Goal: Find contact information: Find contact information

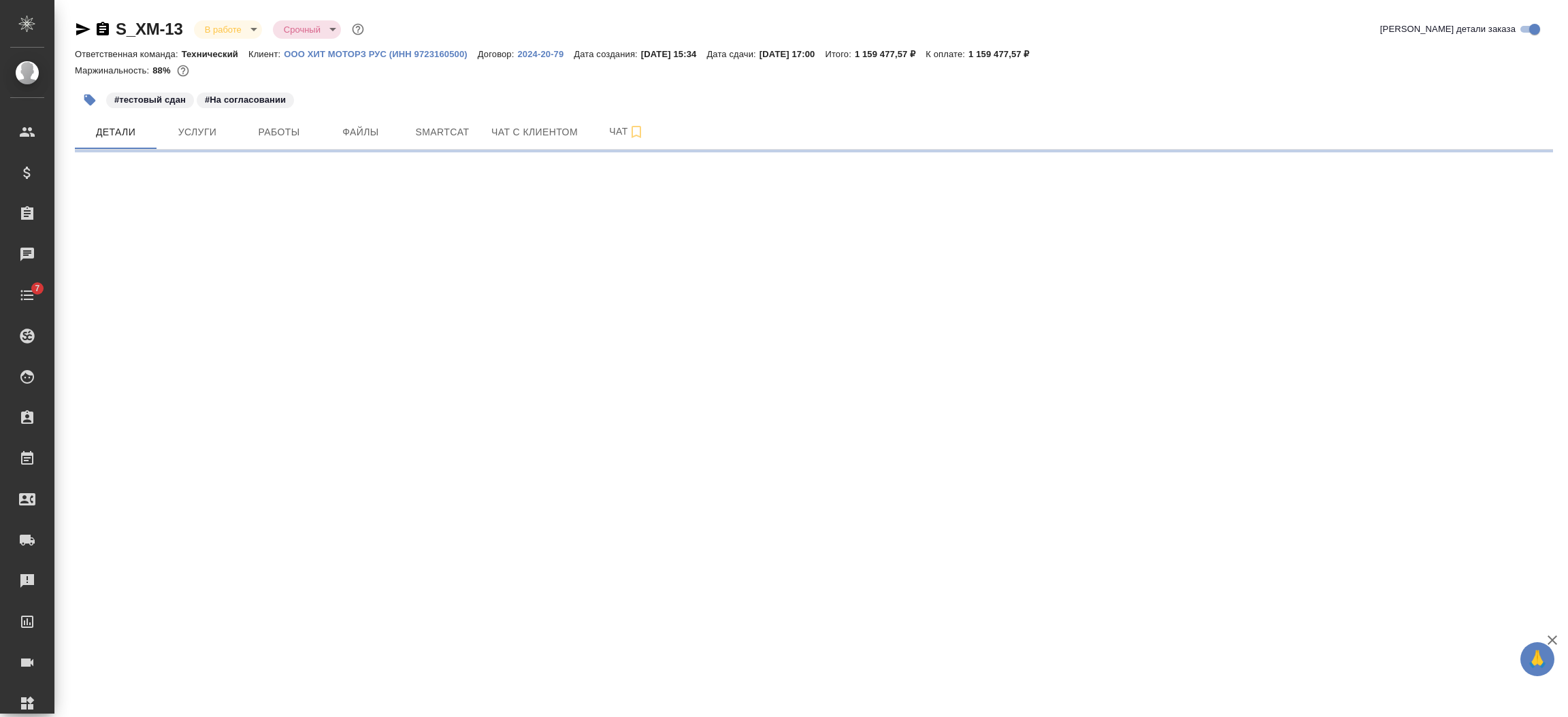
select select "RU"
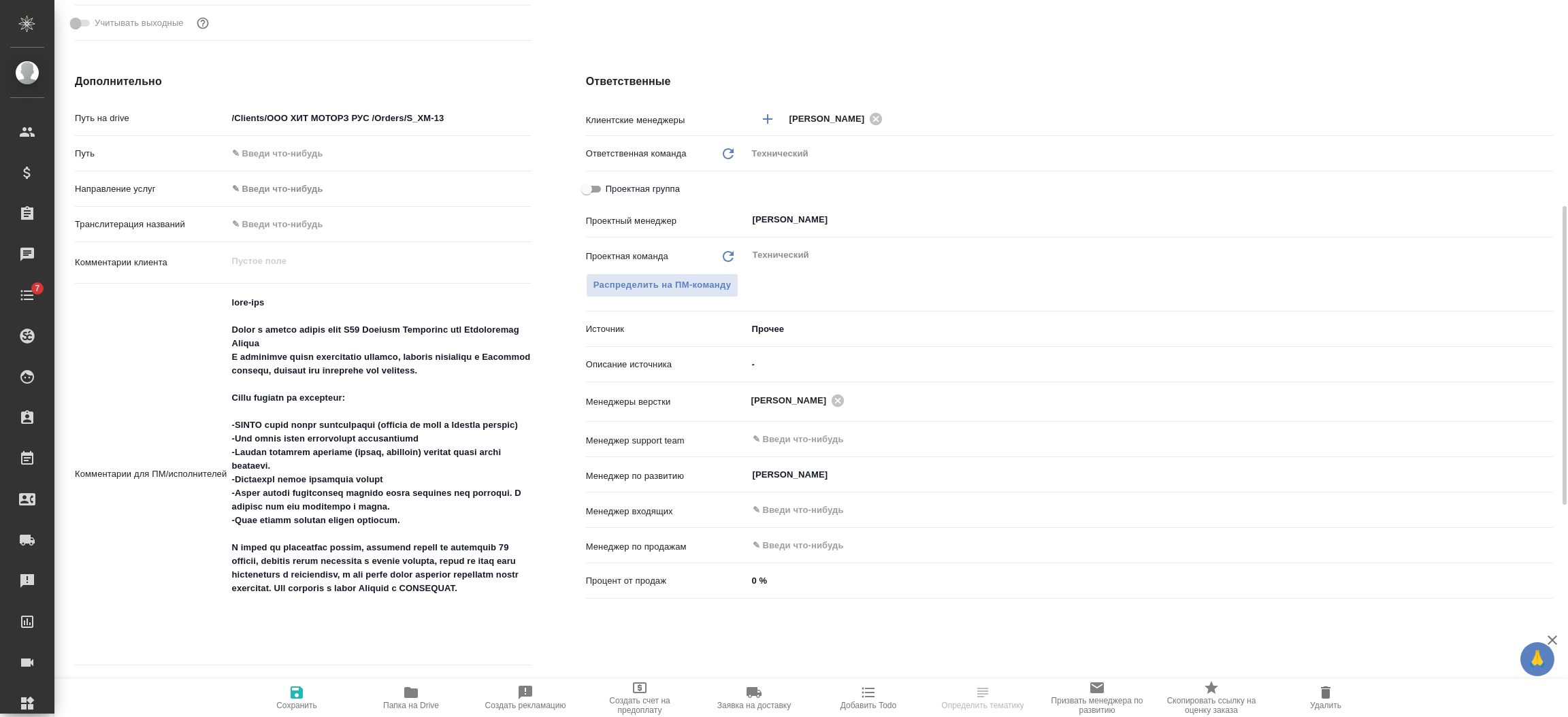
scroll to position [189, 0]
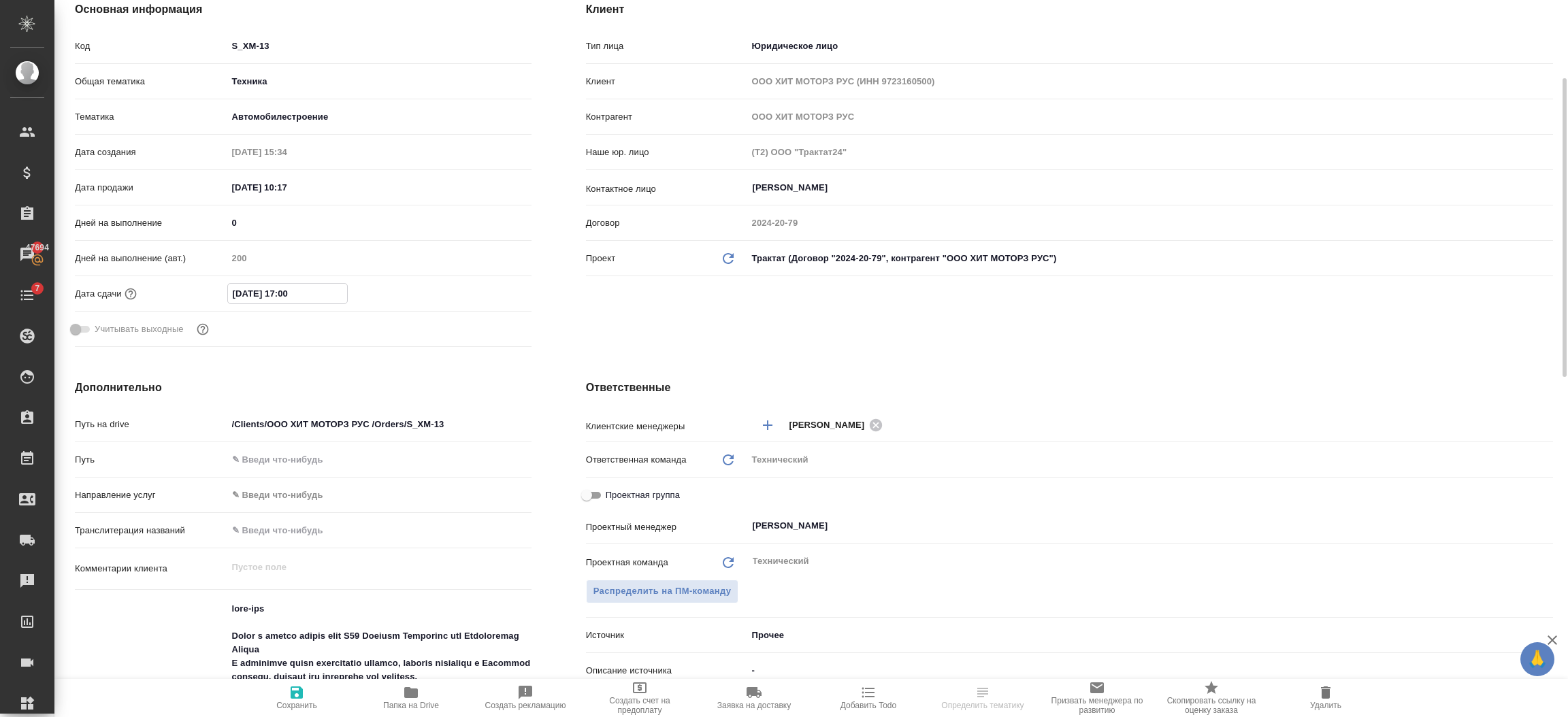
click at [340, 292] on input "08.12.2025 17:00" at bounding box center [287, 294] width 119 height 20
click at [491, 292] on icon "button" at bounding box center [491, 292] width 16 height 16
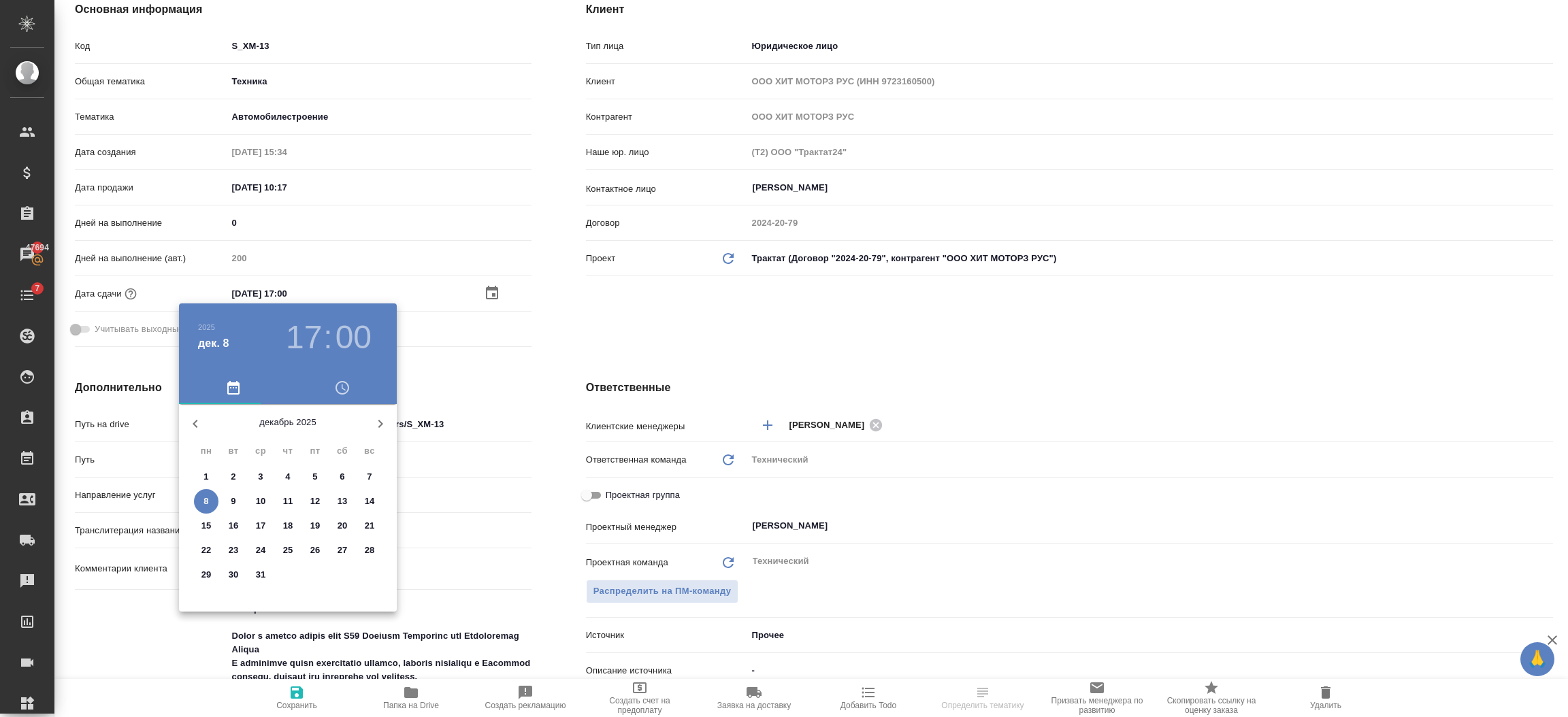
click at [366, 544] on p "28" at bounding box center [369, 551] width 10 height 14
type input "28.12.2025 17:00"
type textarea "x"
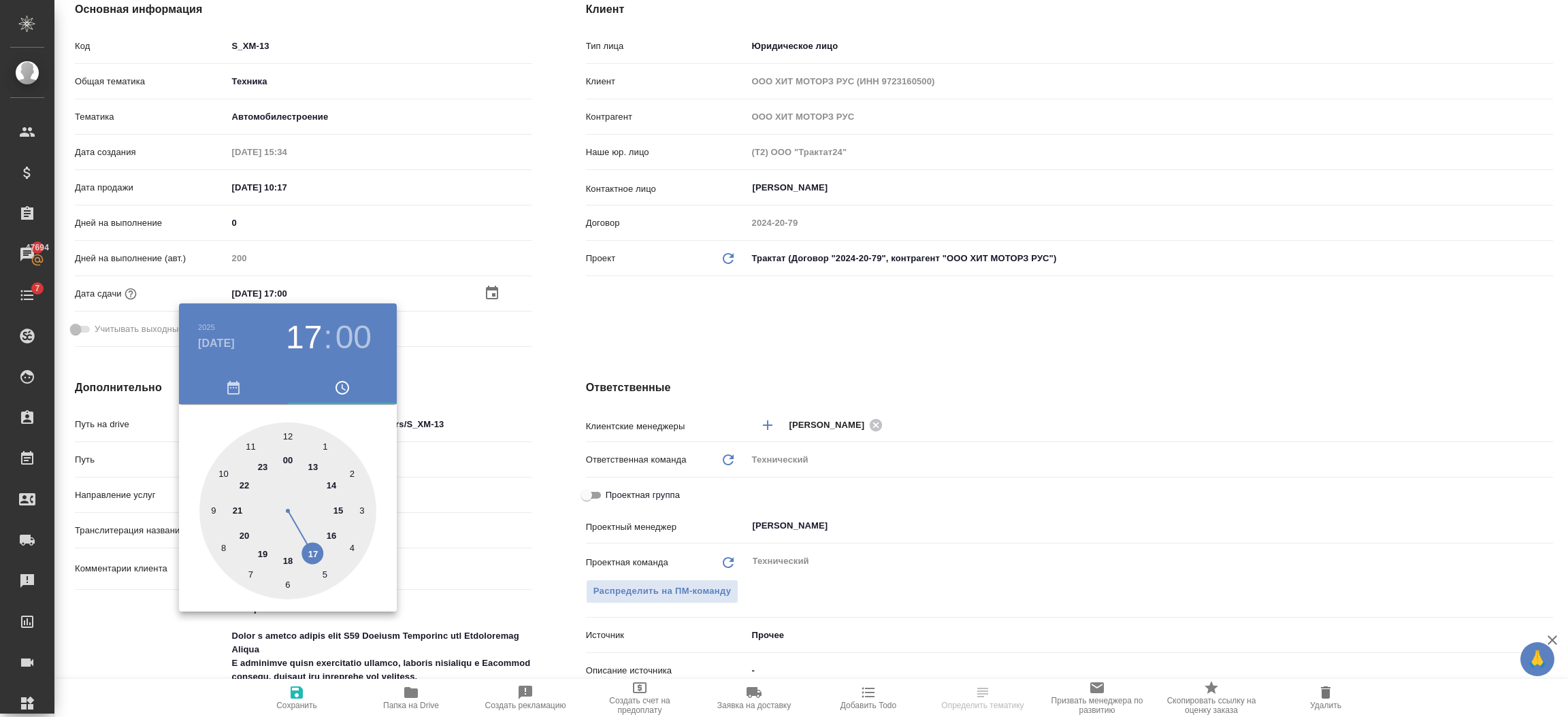
click at [552, 359] on div ".cls-1 fill:#fff; AWATERA Semenets Irina Клиенты Спецификации Заказы 47694 Чаты…" at bounding box center [784, 358] width 1568 height 717
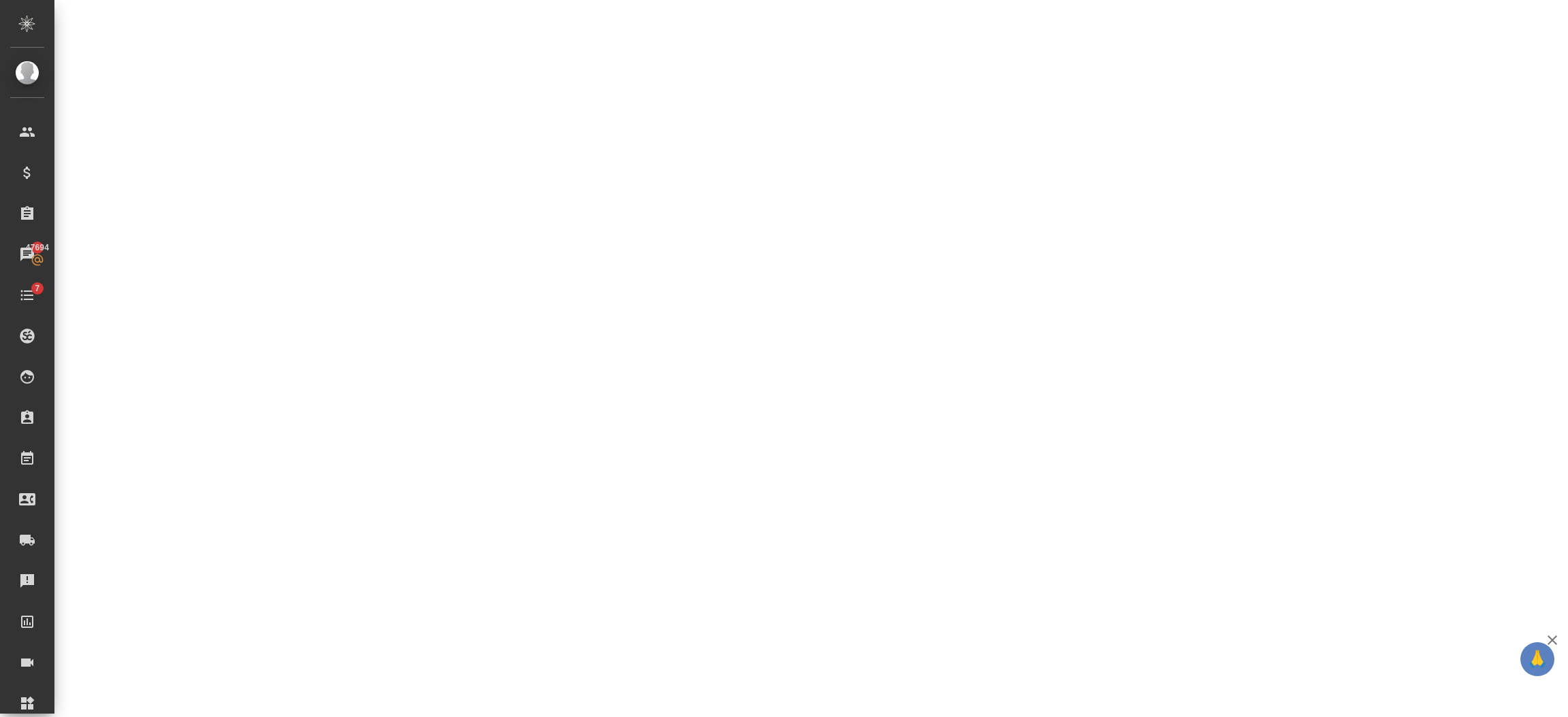
select select "RU"
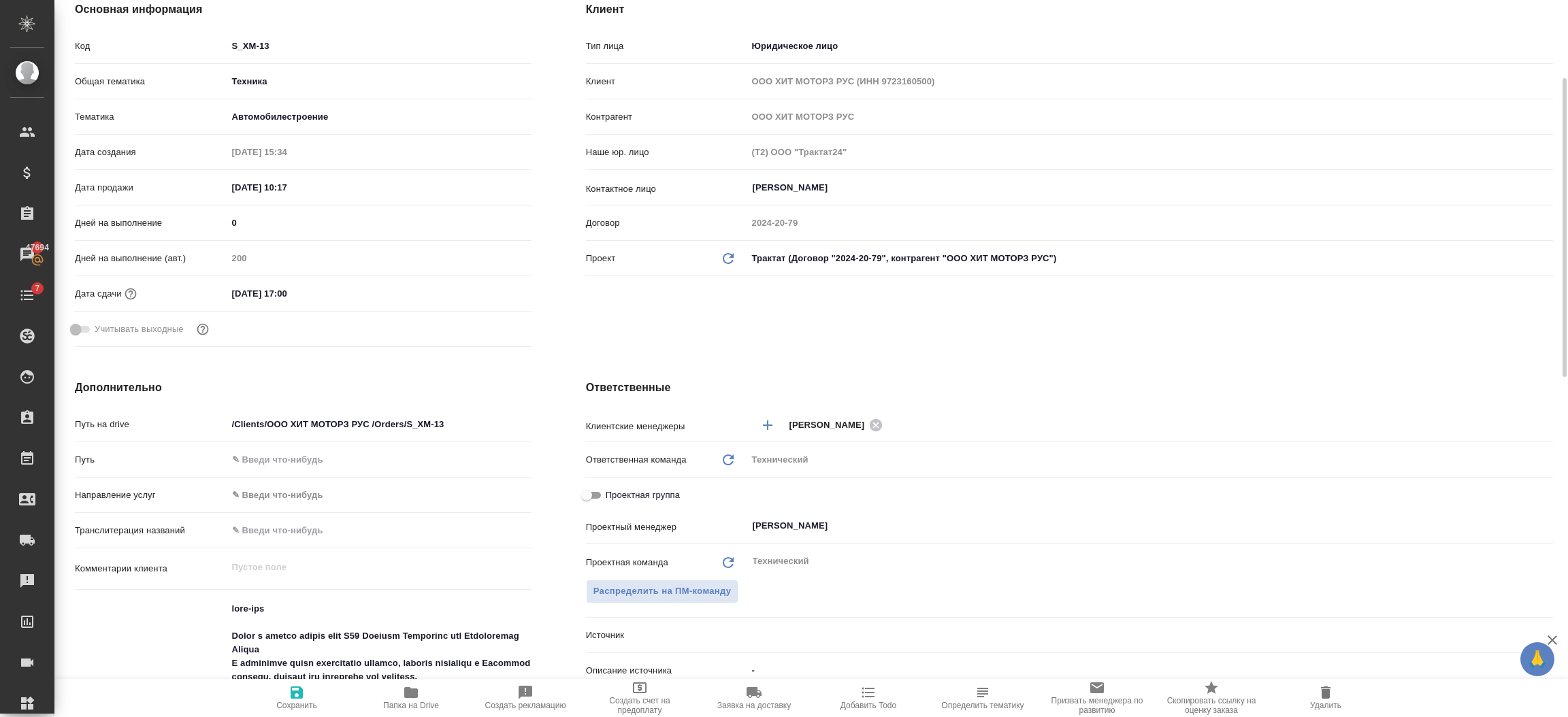
type textarea "x"
click at [318, 288] on input "08.12.2025 17:00" at bounding box center [286, 294] width 119 height 20
click at [486, 290] on icon "button" at bounding box center [492, 292] width 12 height 14
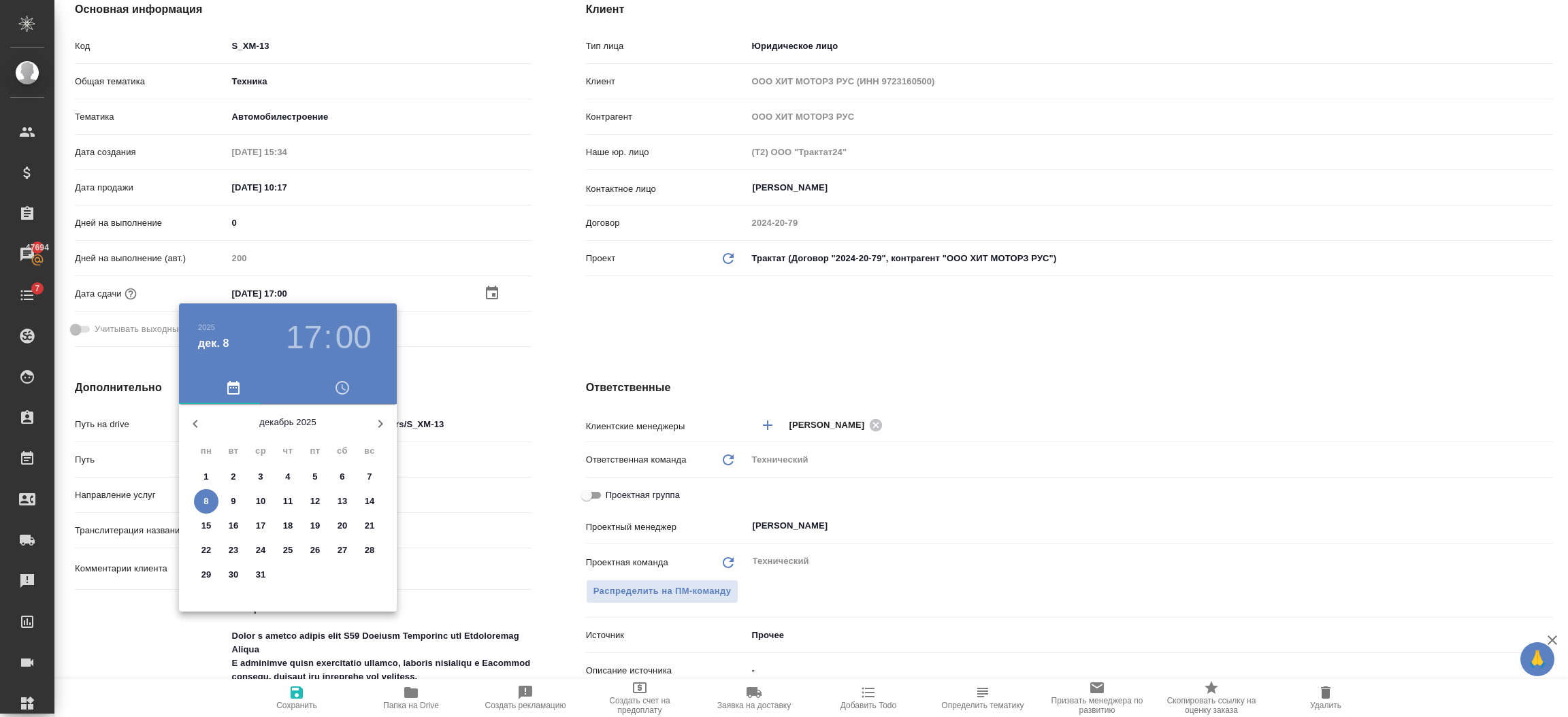
click at [372, 550] on p "28" at bounding box center [369, 551] width 10 height 14
type input "28.12.2025 17:00"
type textarea "x"
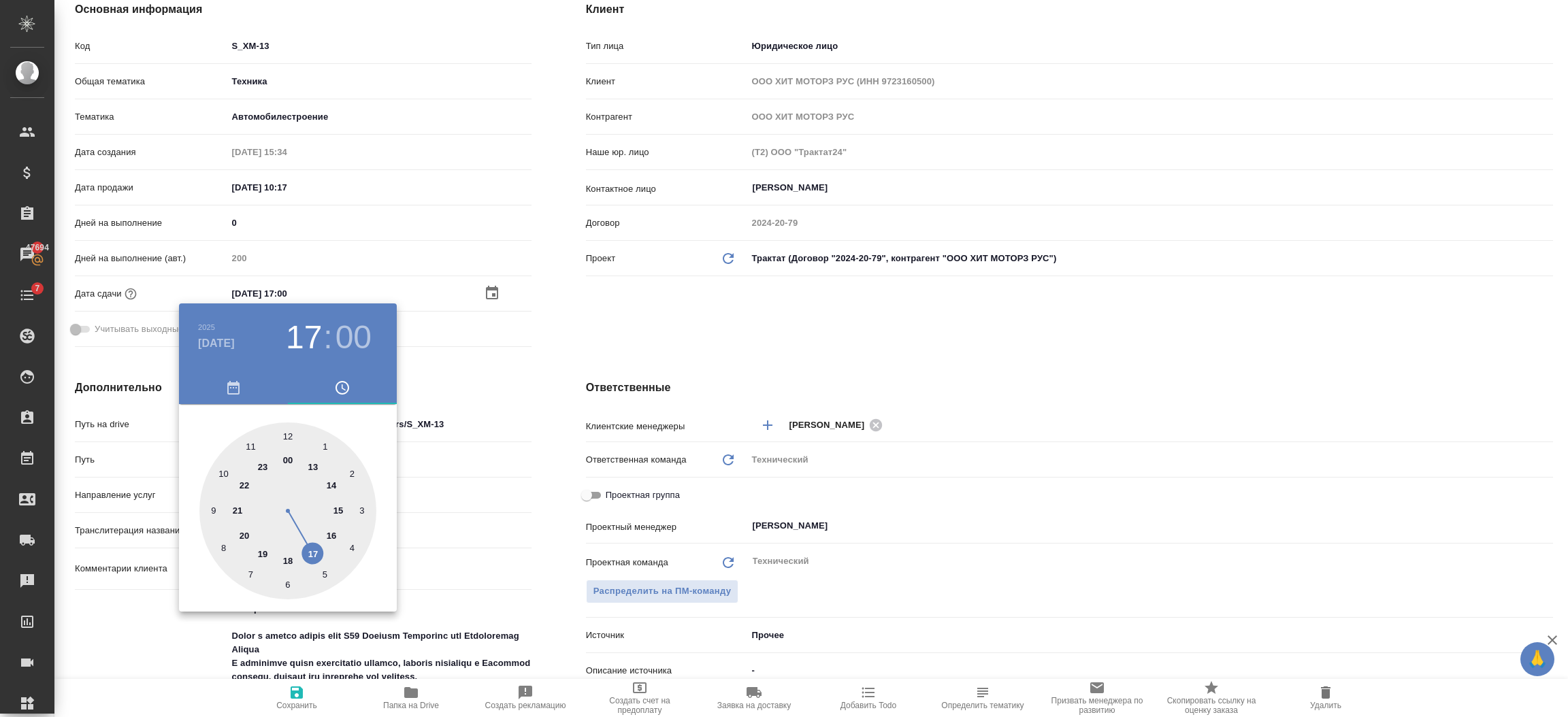
click at [101, 631] on div at bounding box center [784, 358] width 1568 height 717
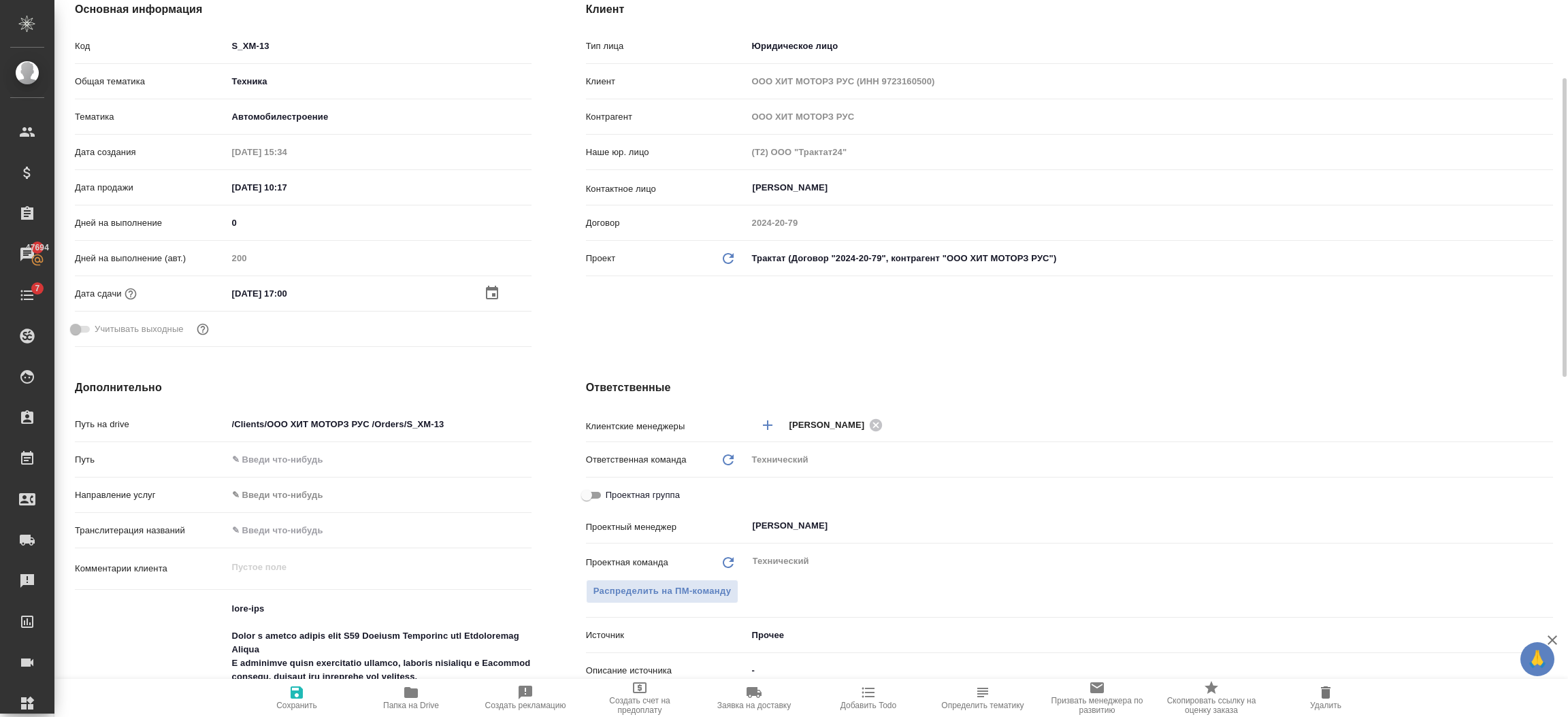
click at [295, 698] on icon "button" at bounding box center [296, 692] width 12 height 12
type textarea "x"
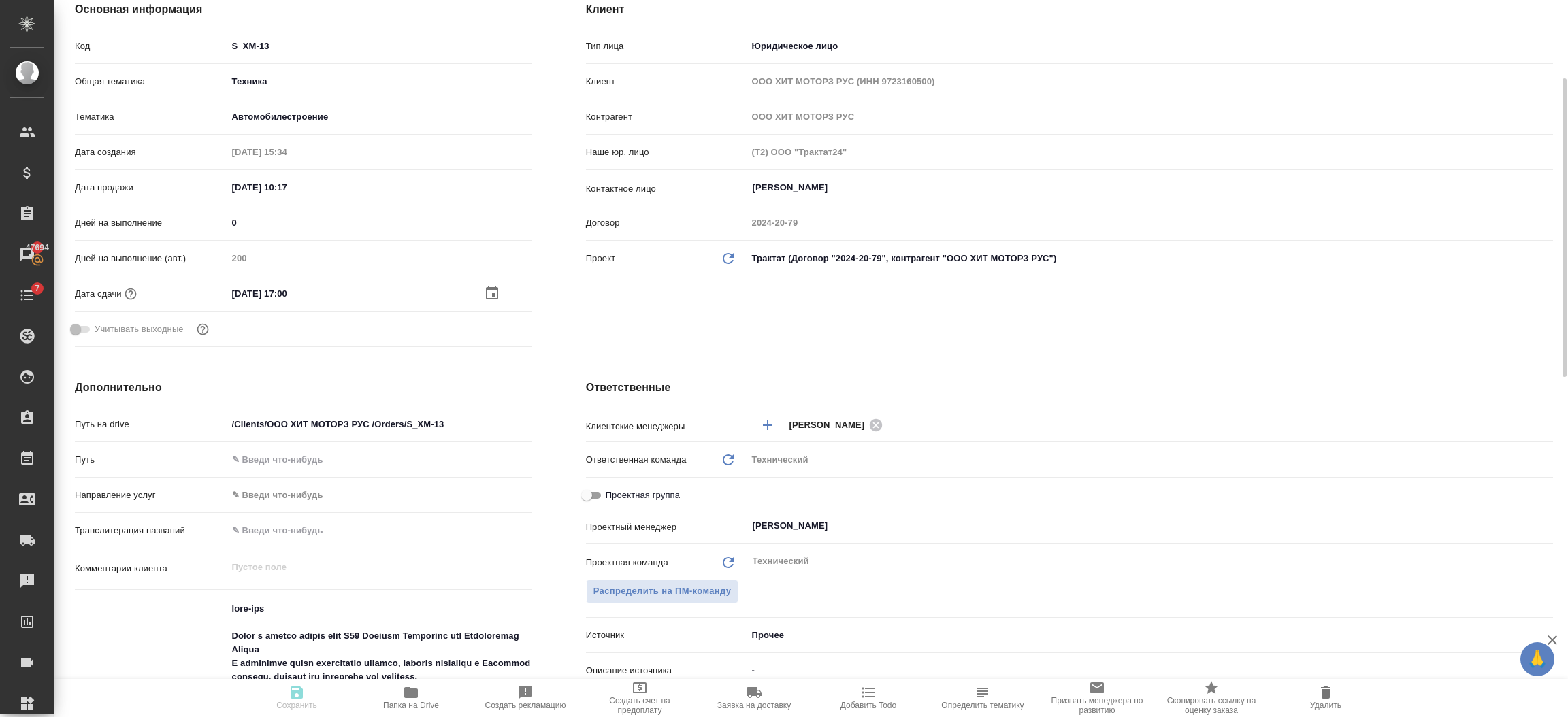
type textarea "x"
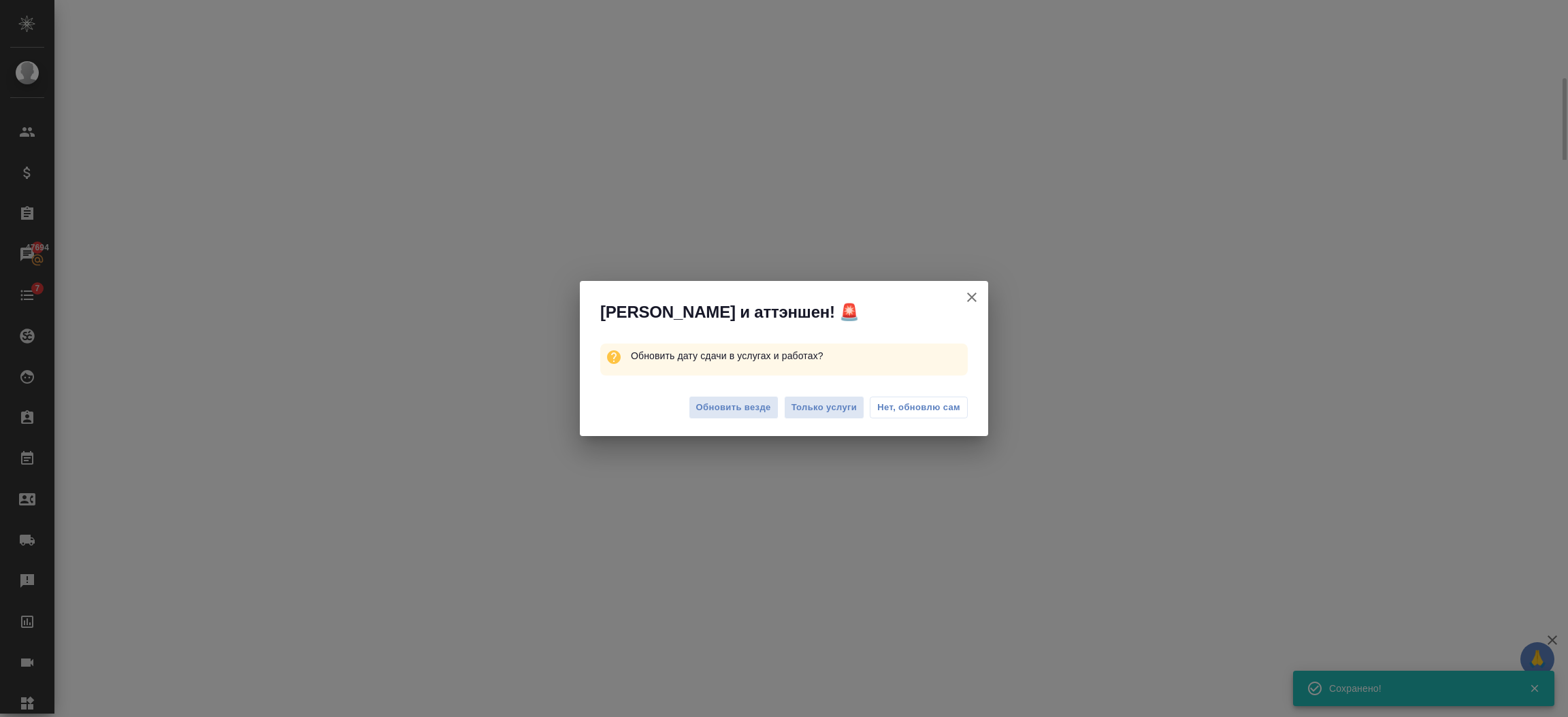
select select "RU"
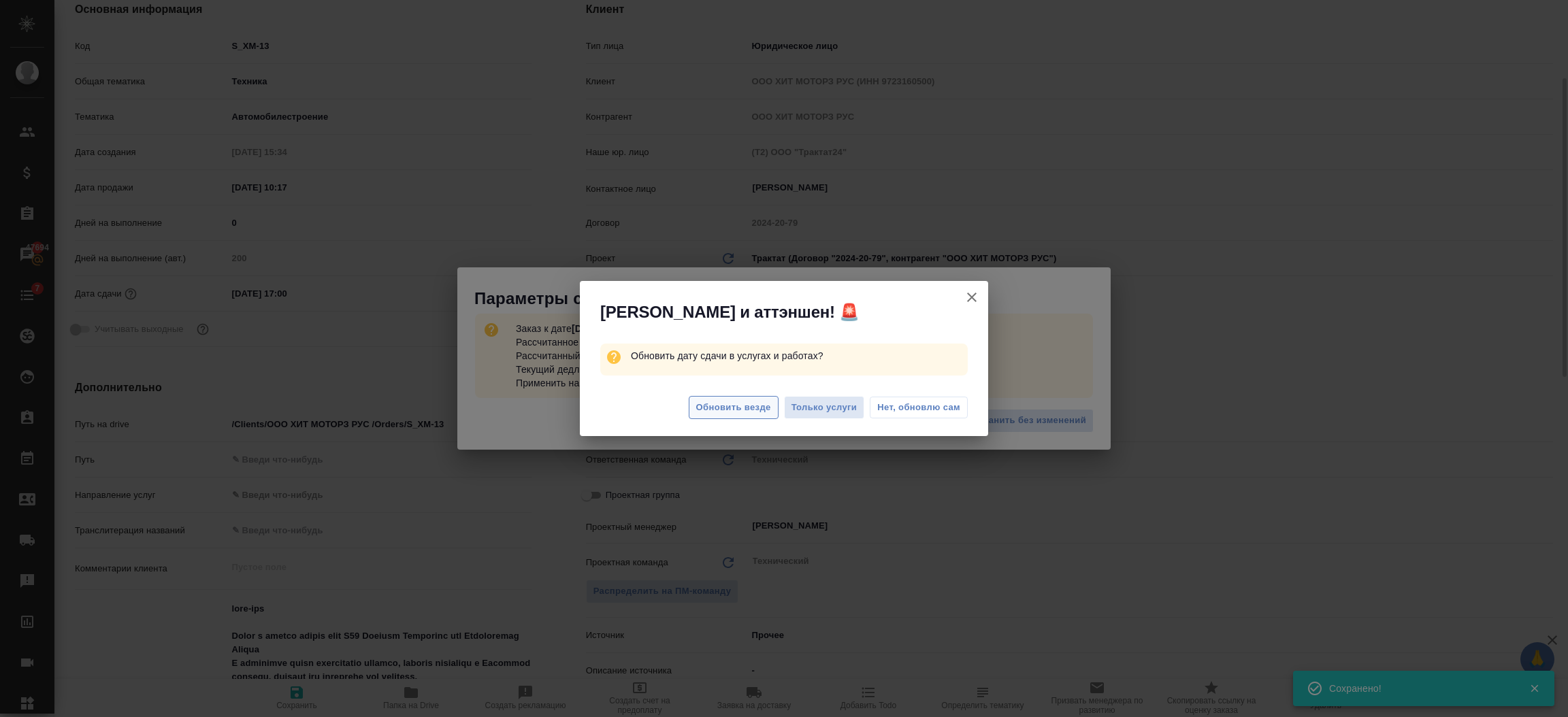
type textarea "x"
click at [733, 410] on span "Обновить везде" at bounding box center [734, 408] width 75 height 16
type textarea "x"
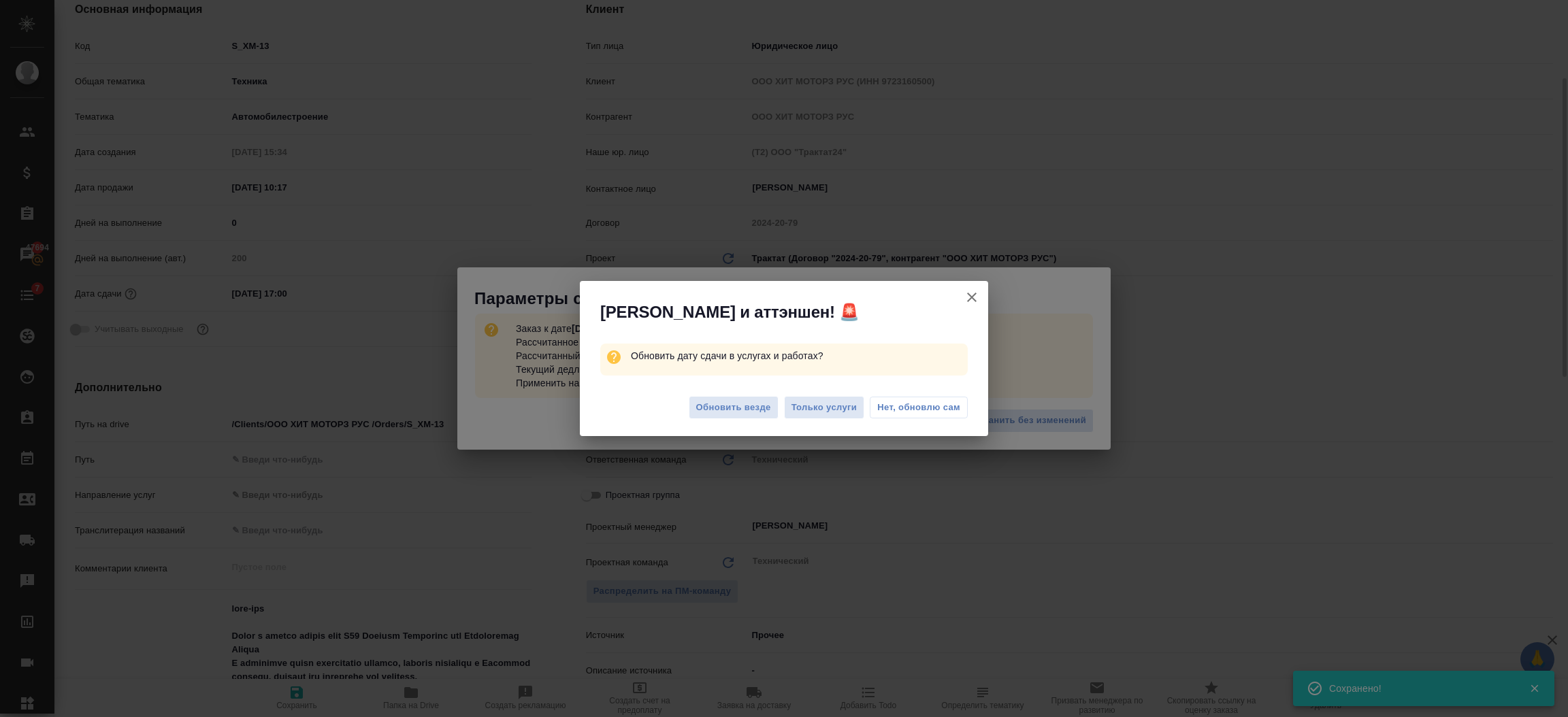
type textarea "x"
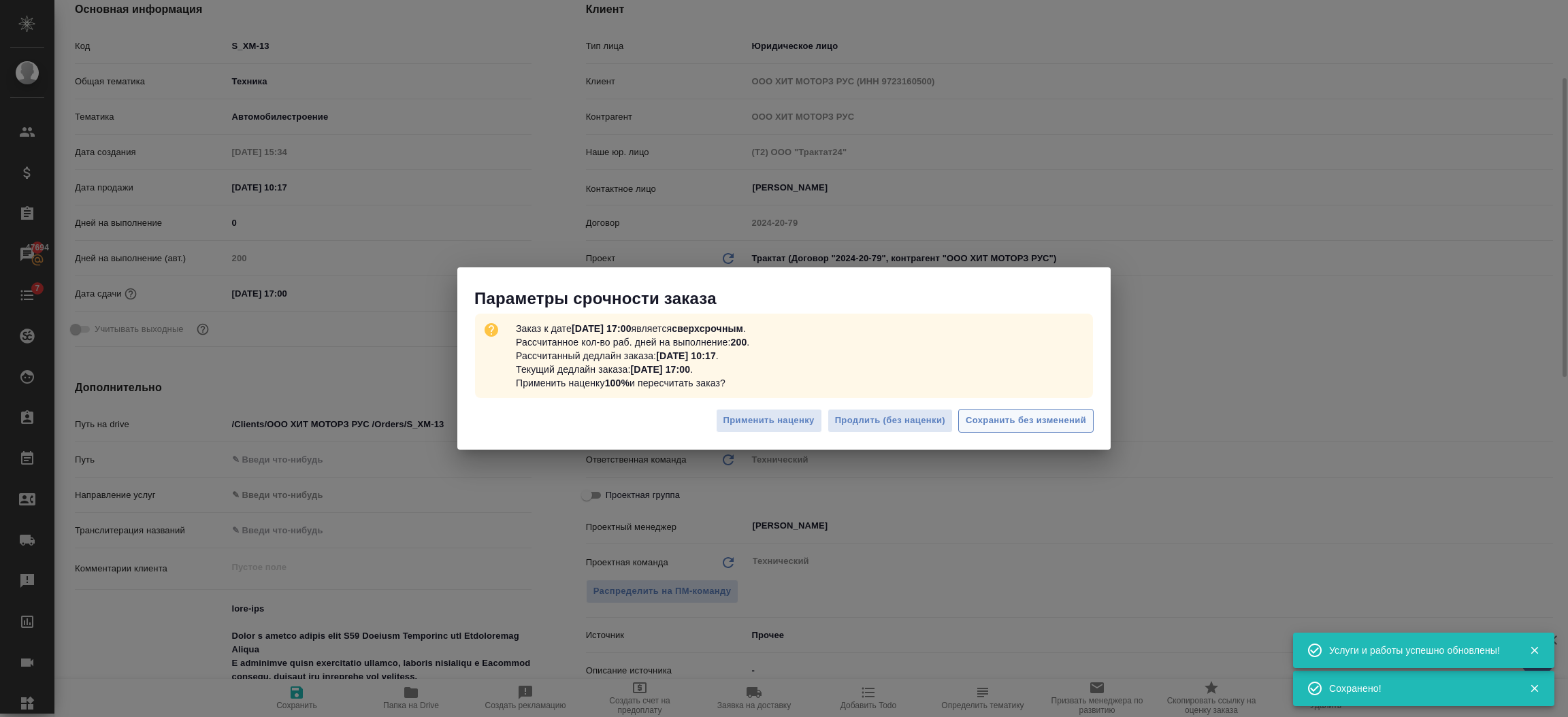
click at [1009, 416] on span "Сохранить без изменений" at bounding box center [1026, 421] width 121 height 16
type textarea "x"
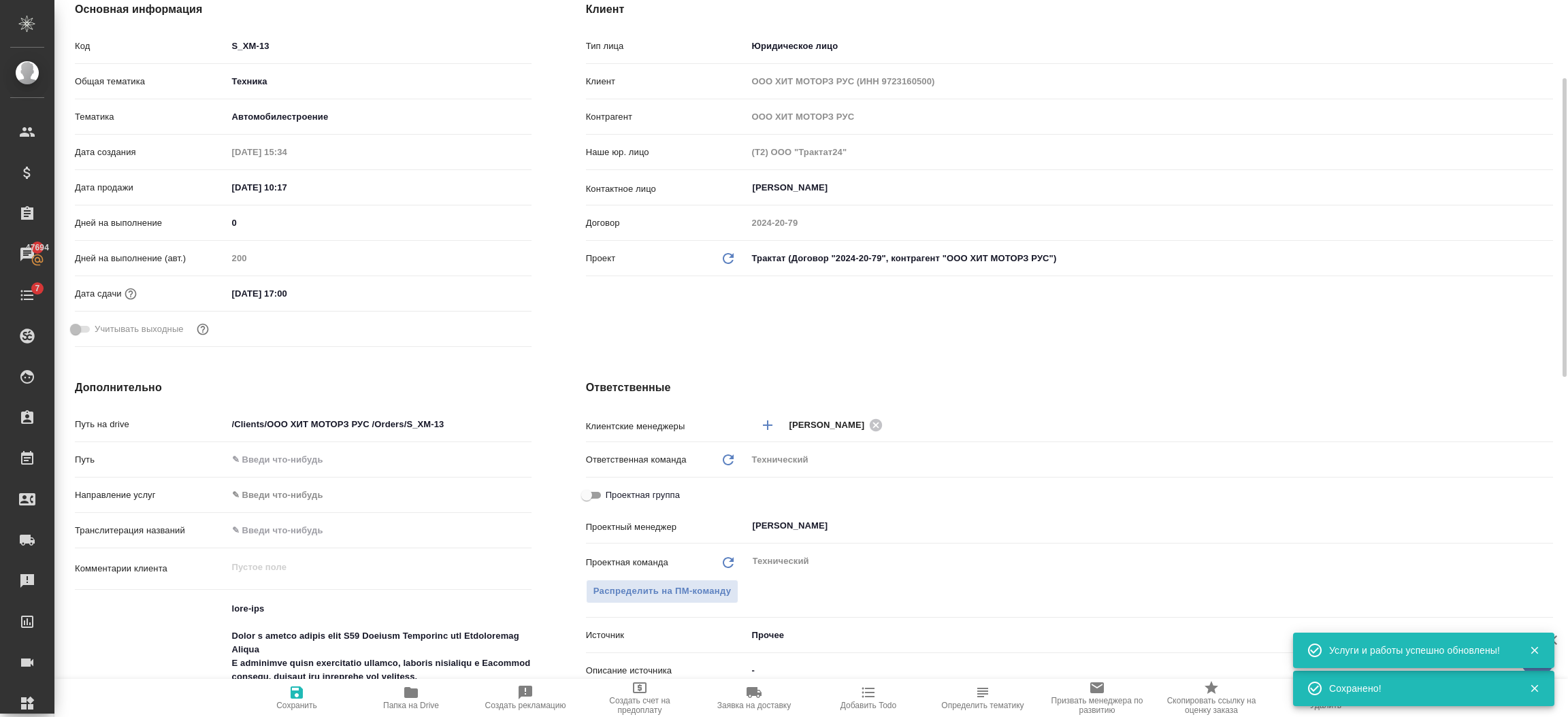
type textarea "x"
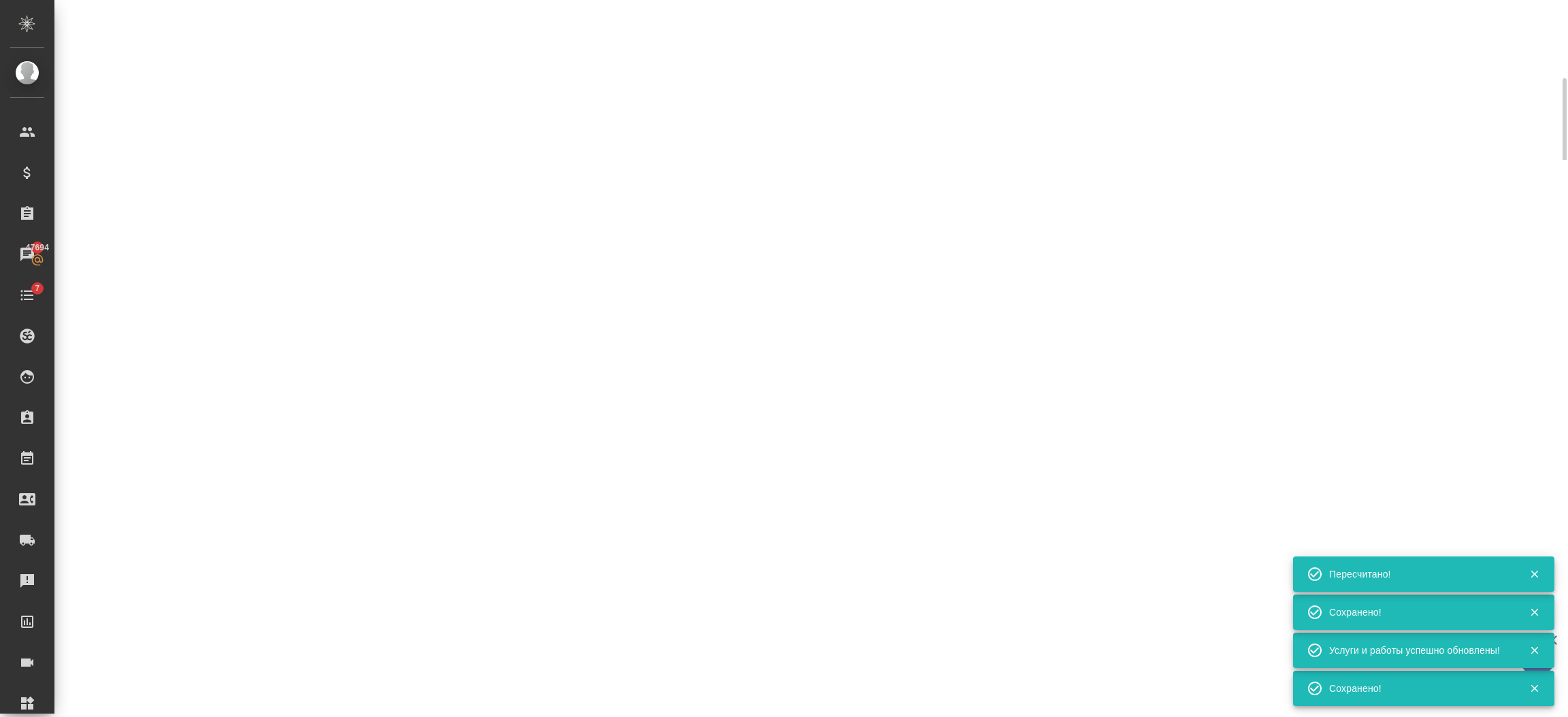
select select "RU"
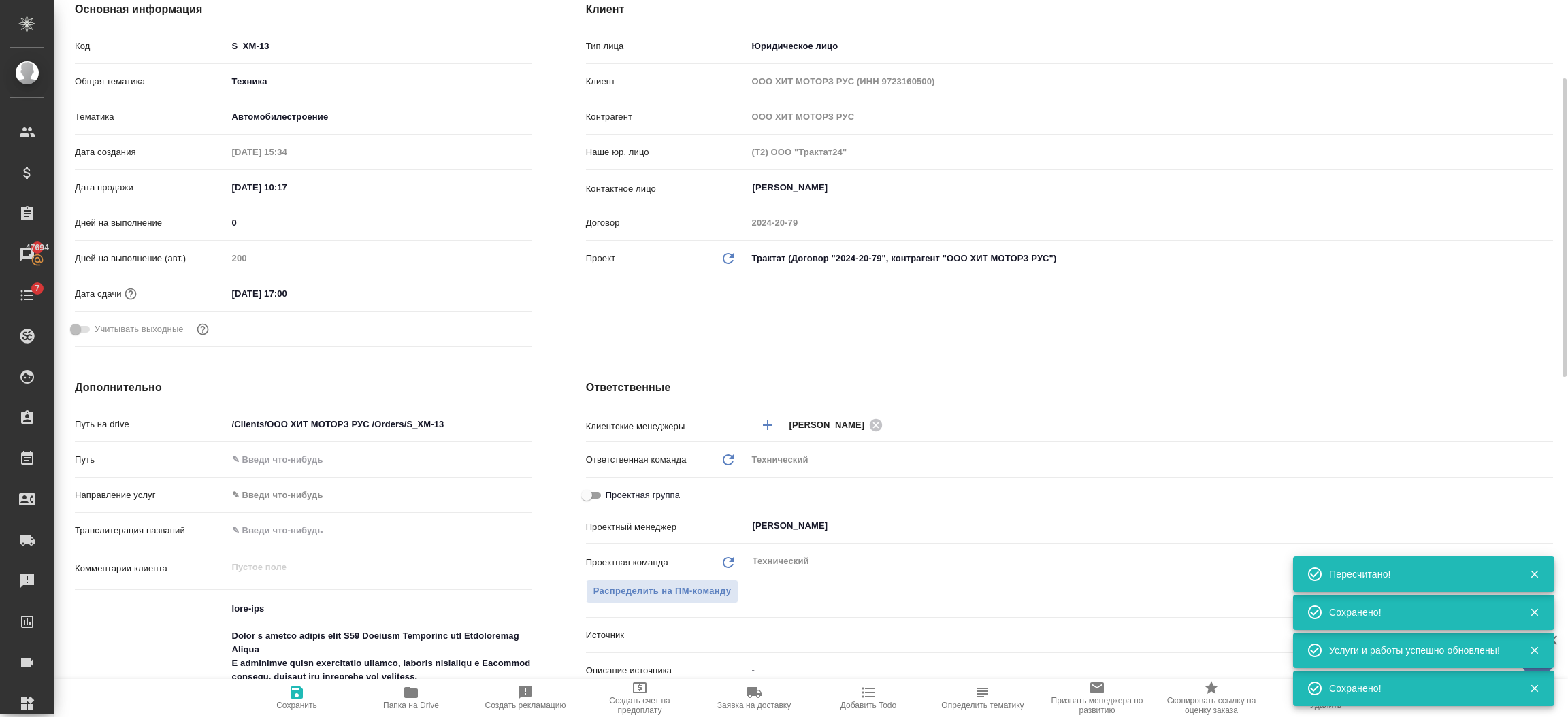
type textarea "x"
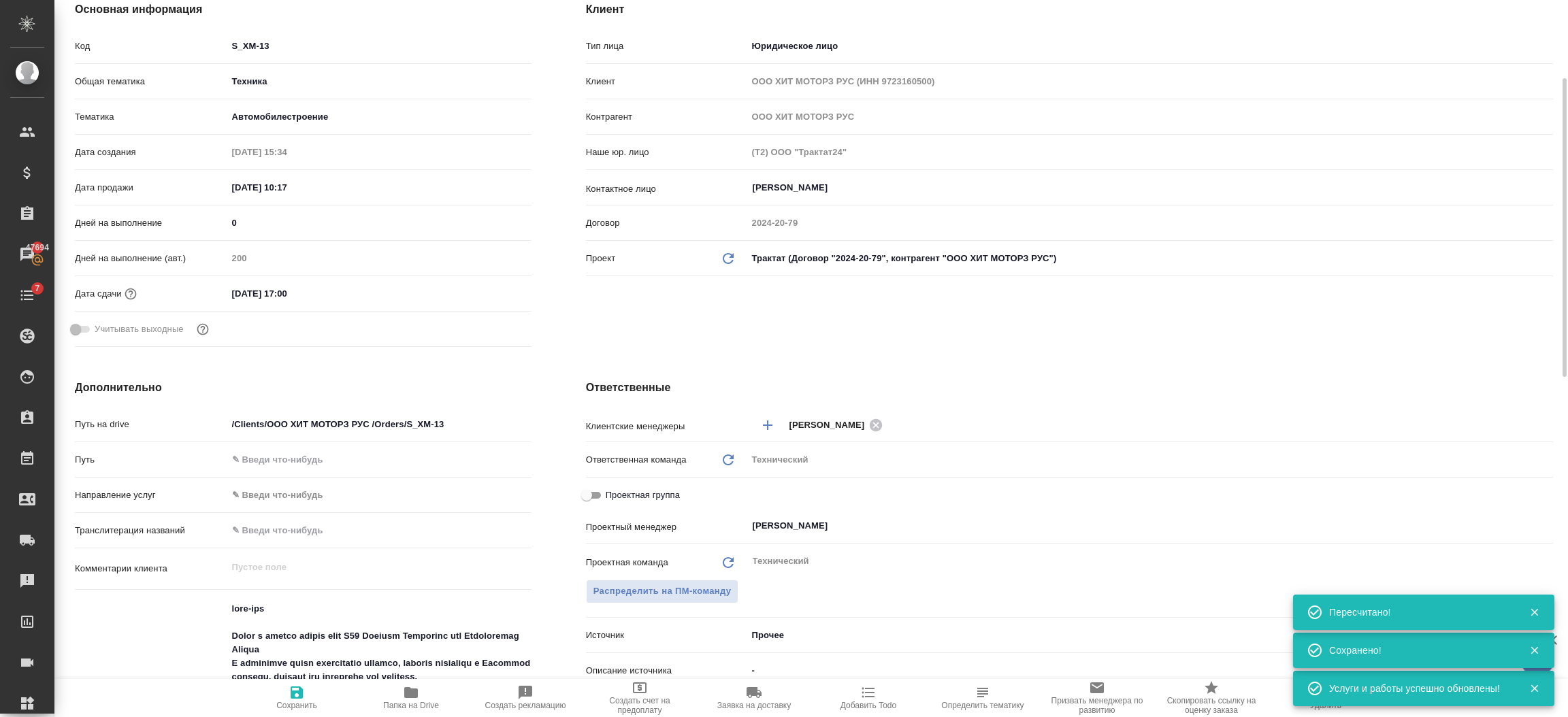
scroll to position [0, 0]
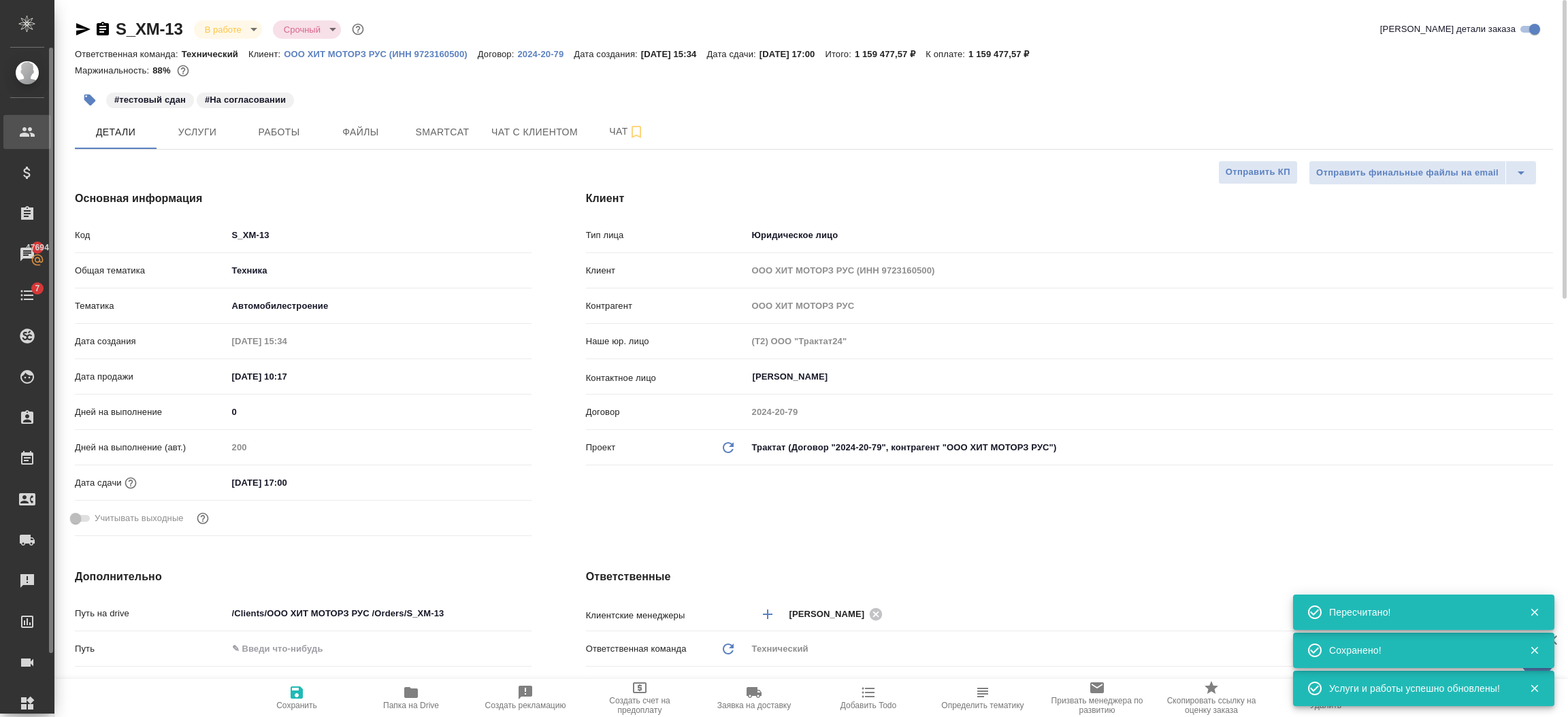
type textarea "x"
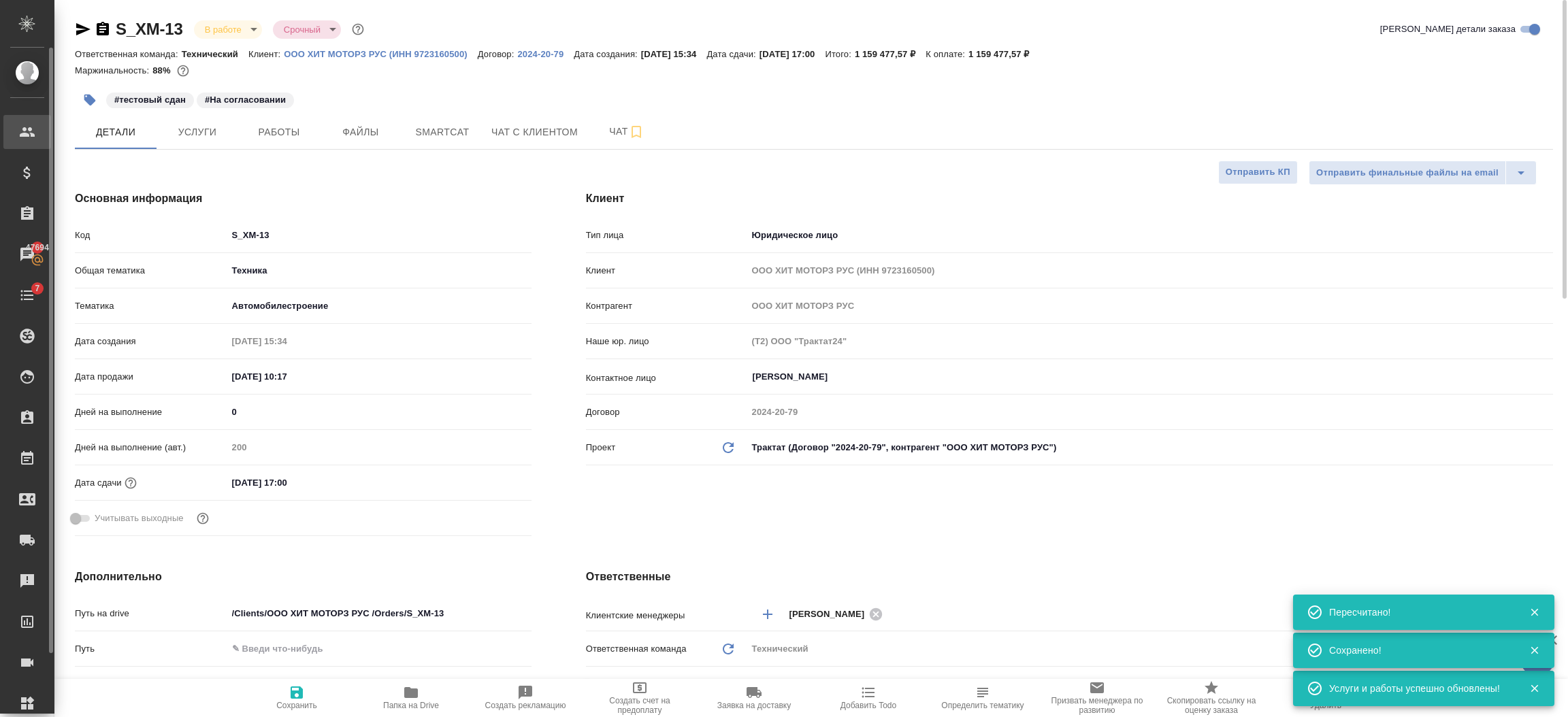
type textarea "x"
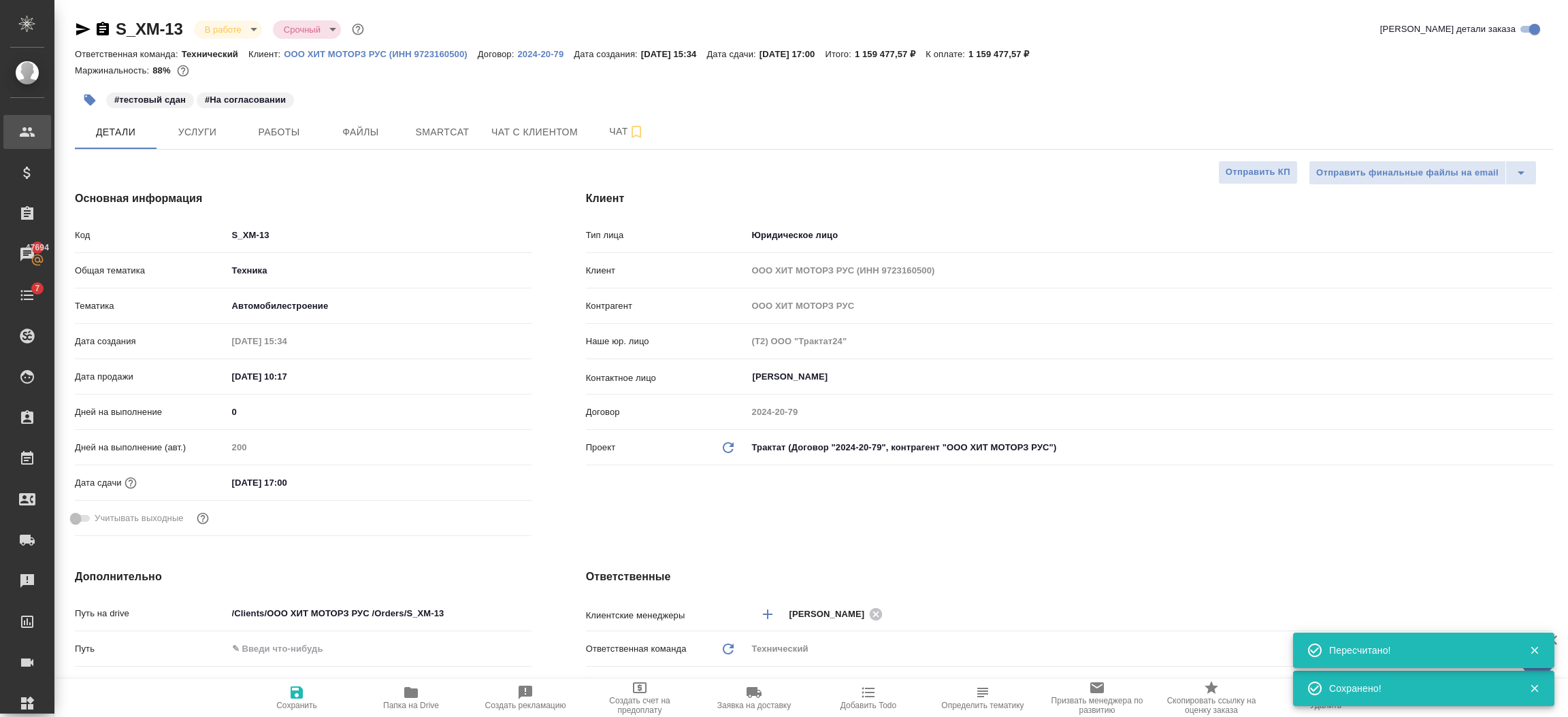
type textarea "x"
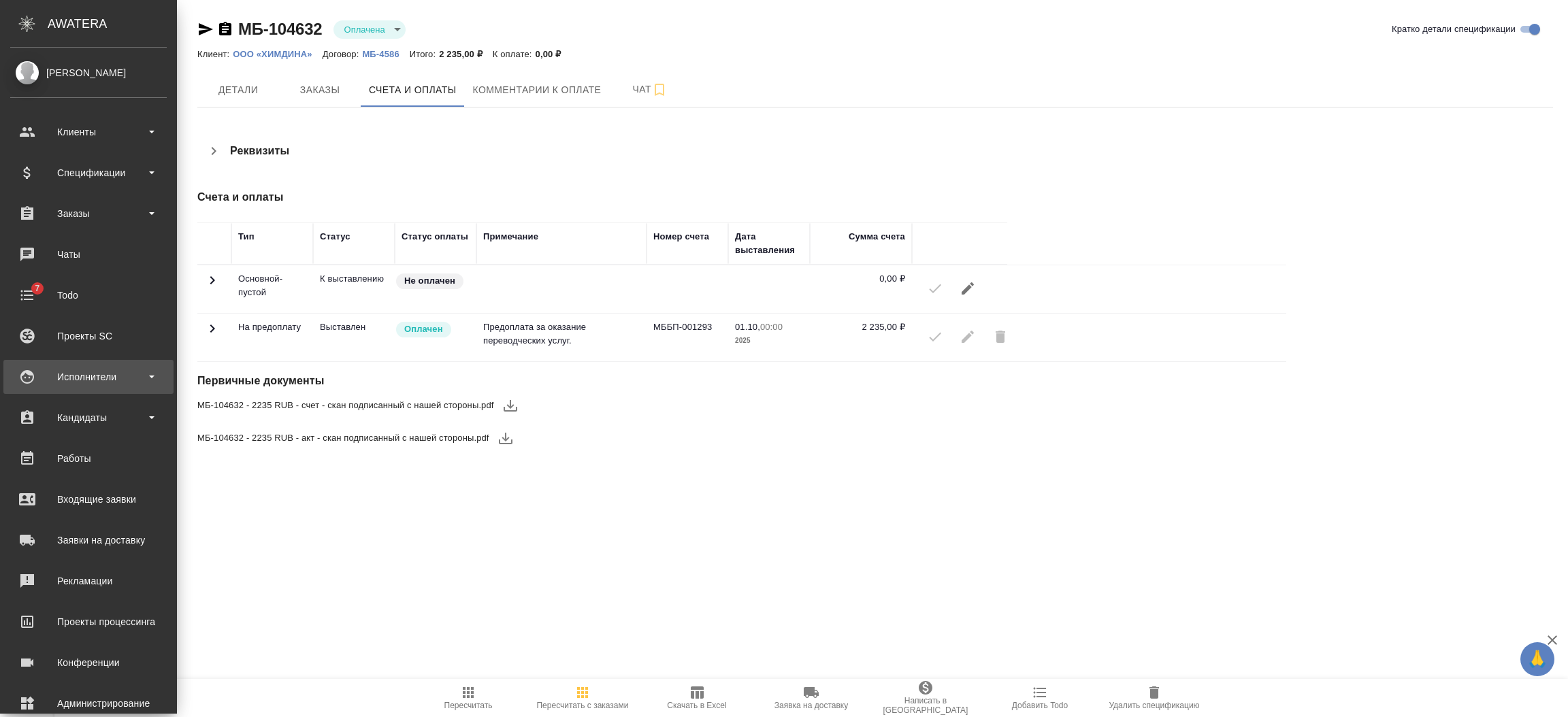
click at [92, 376] on div "Исполнители" at bounding box center [88, 377] width 156 height 21
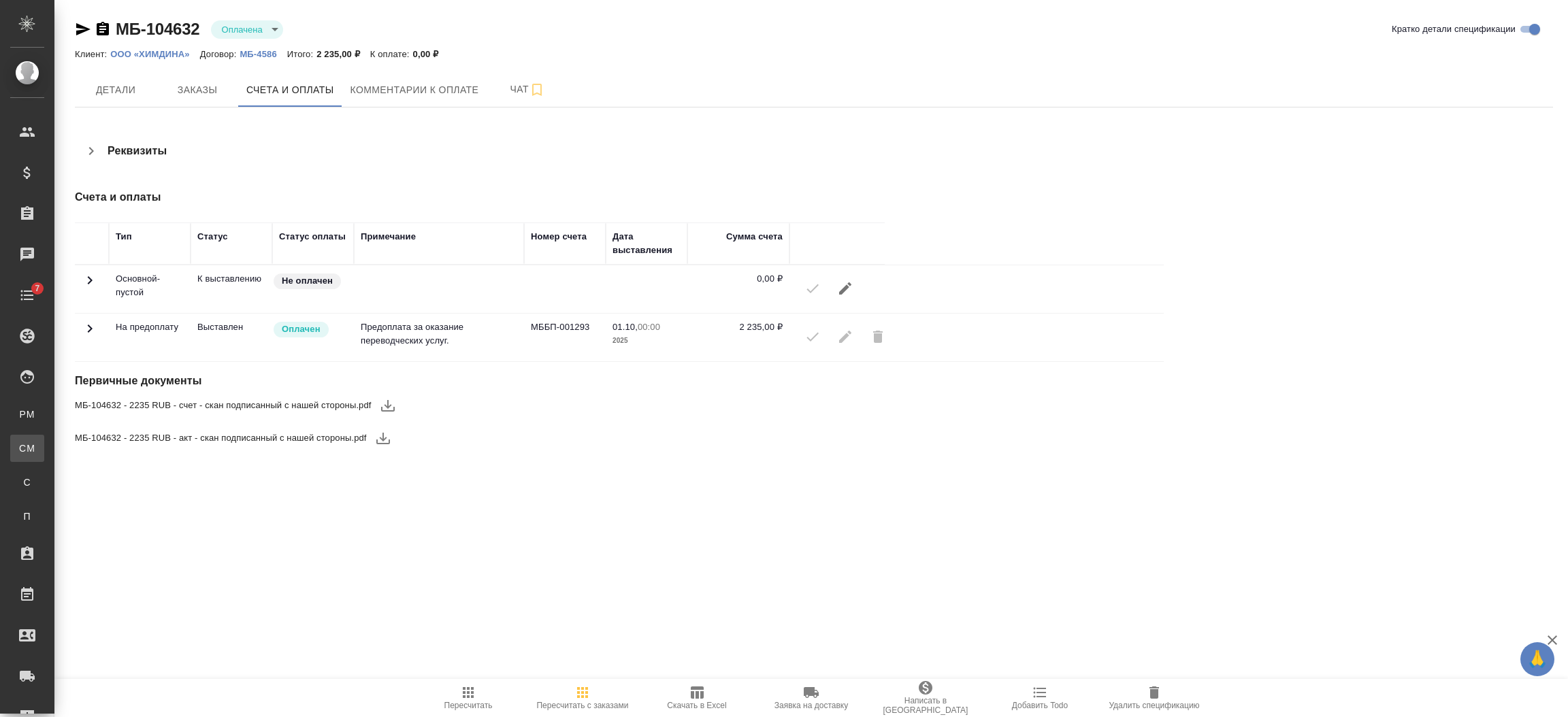
click at [21, 443] on div "Для CM/VM" at bounding box center [10, 448] width 21 height 14
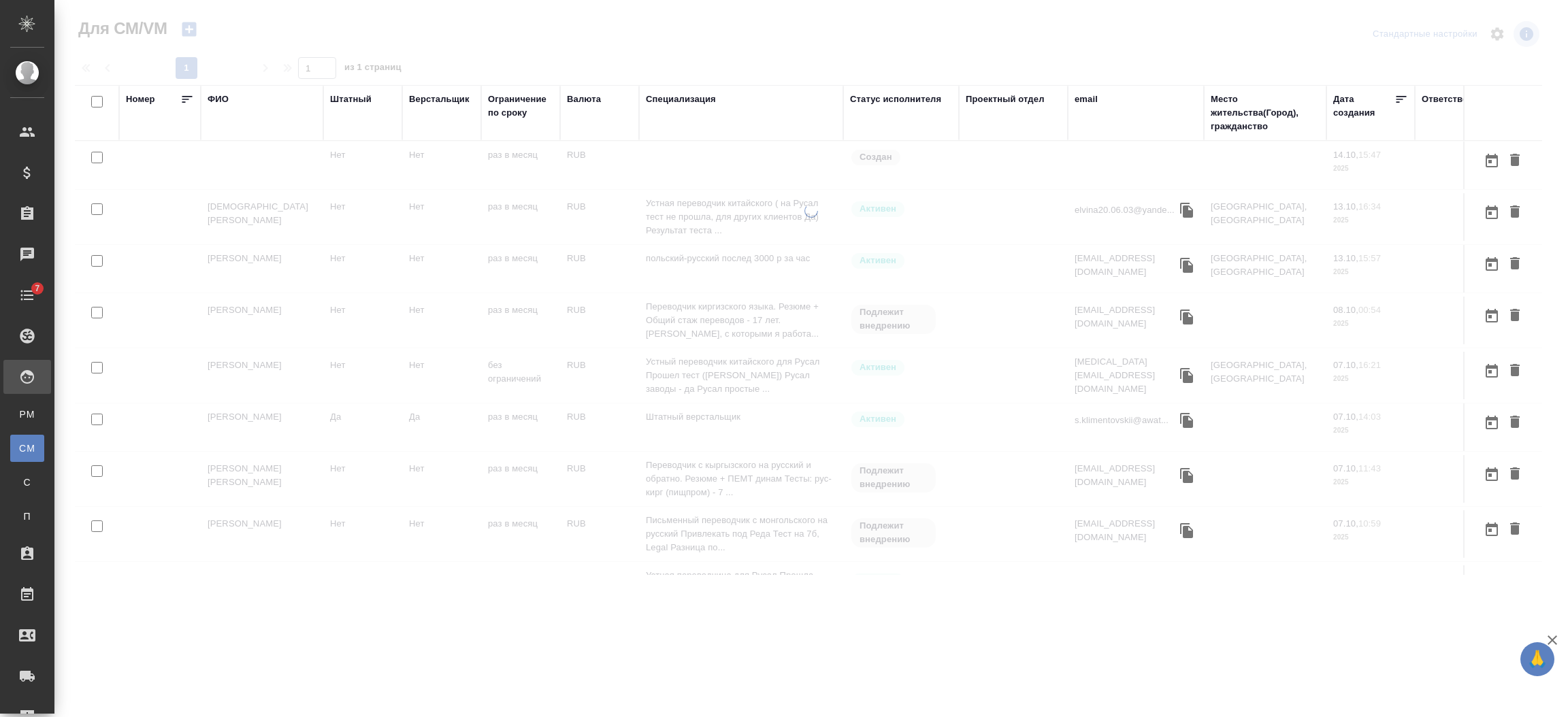
click at [220, 99] on div "ФИО" at bounding box center [218, 99] width 22 height 14
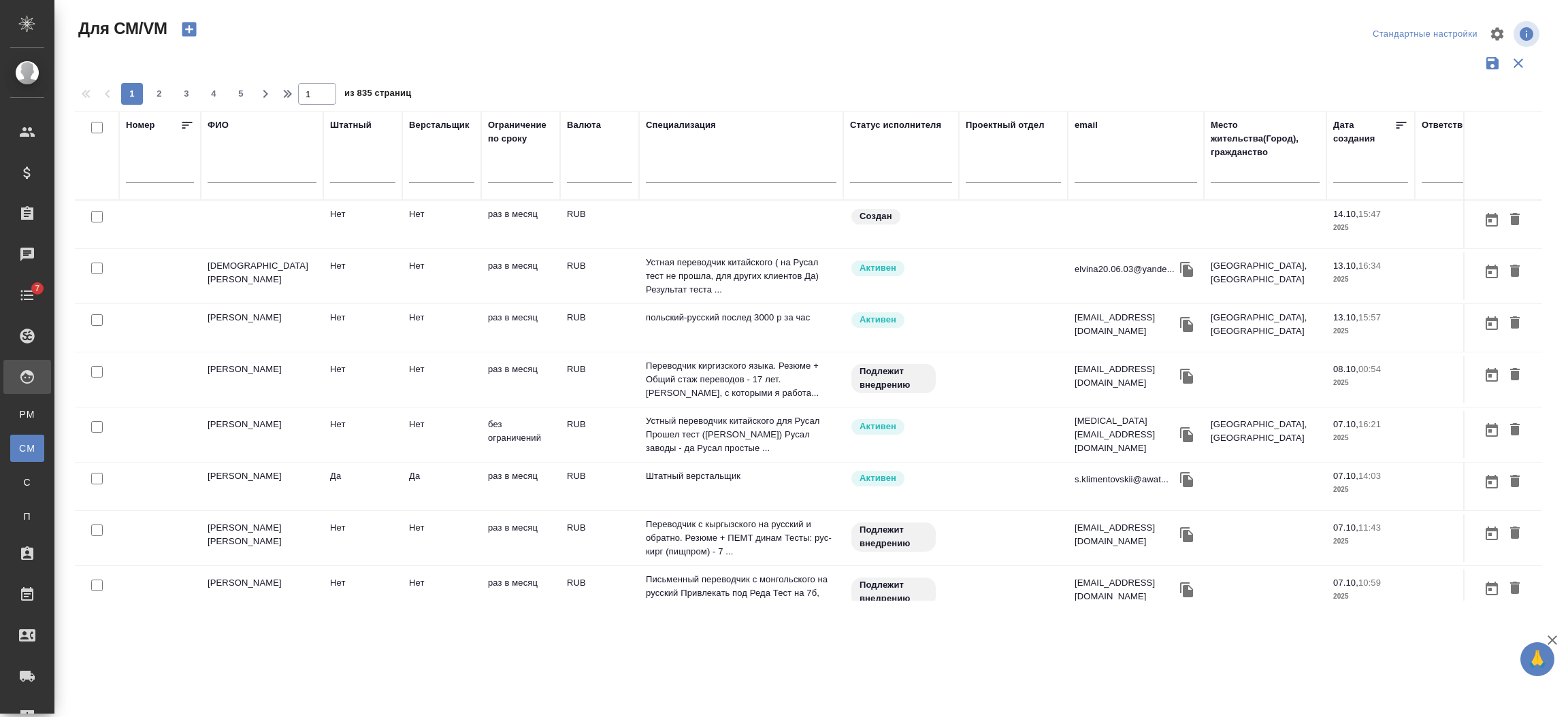
click at [238, 181] on input "text" at bounding box center [262, 175] width 108 height 17
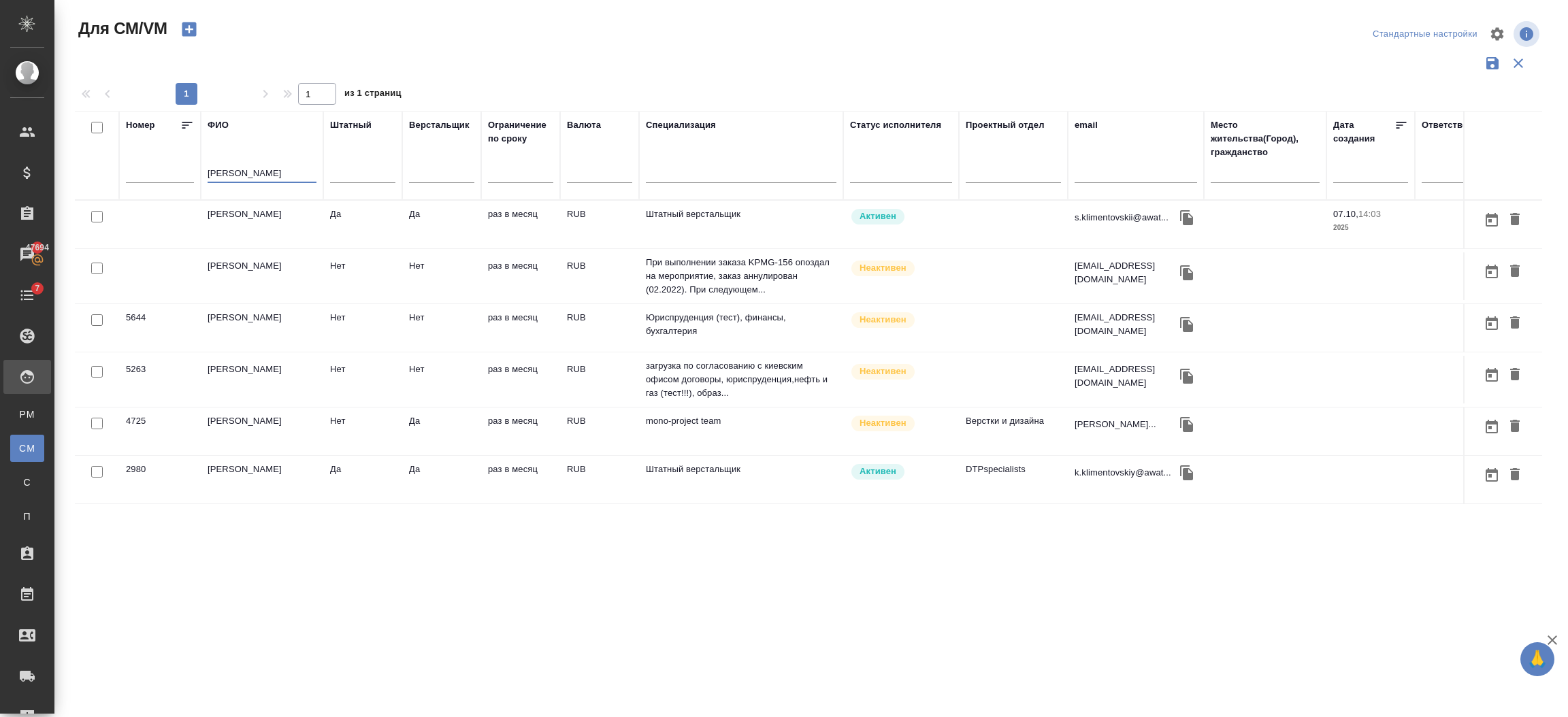
type input "климент"
click at [268, 224] on td "Климентовский Сергей" at bounding box center [262, 224] width 122 height 48
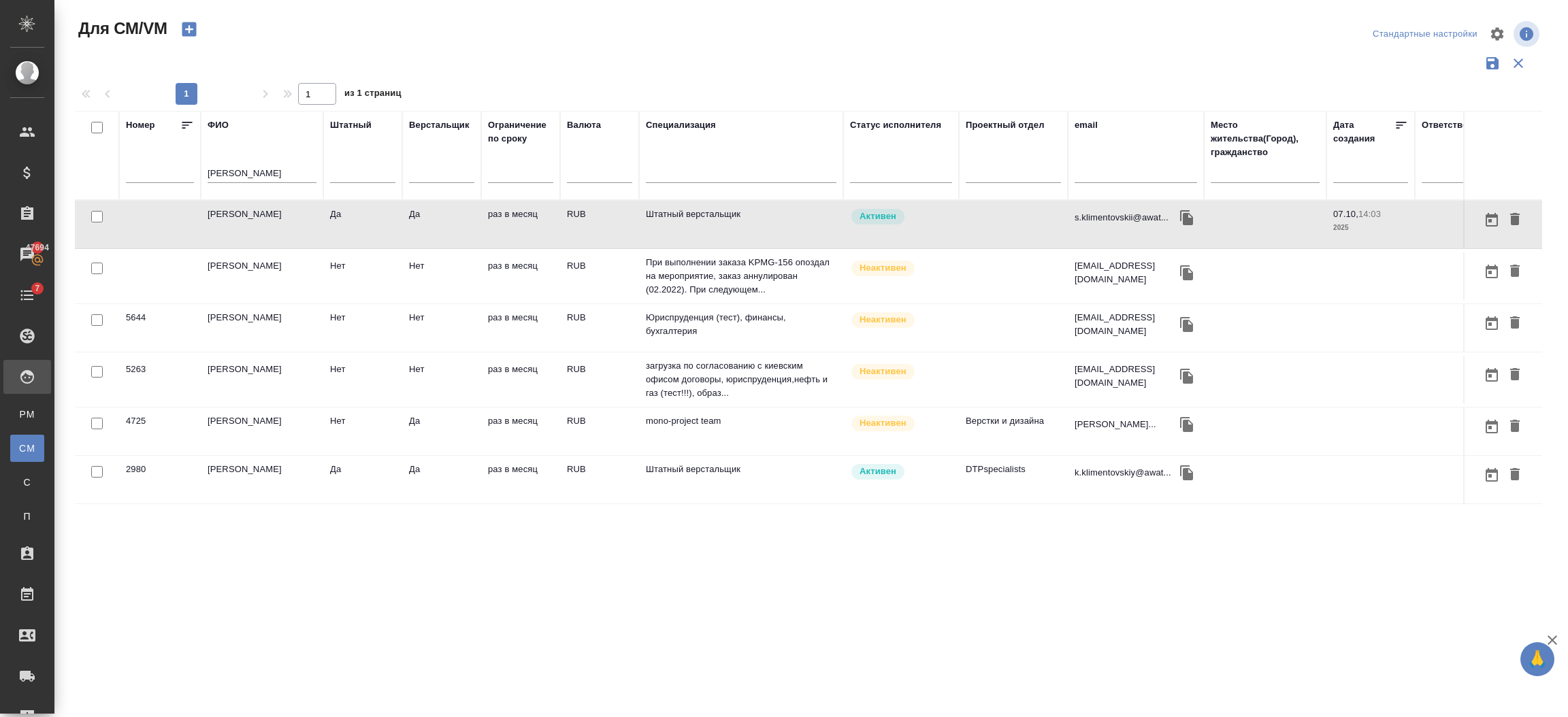
click at [271, 431] on td "[PERSON_NAME]" at bounding box center [262, 431] width 122 height 48
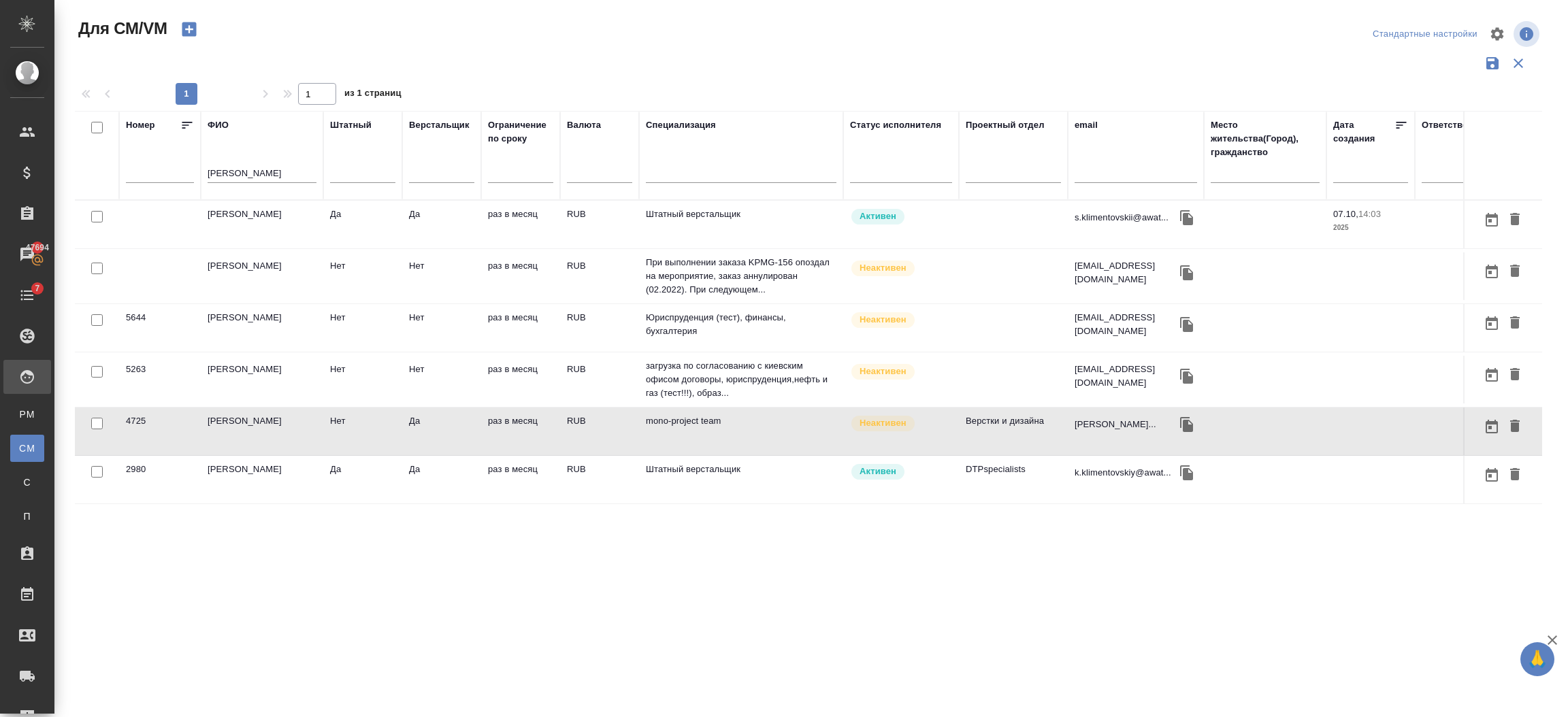
click at [271, 431] on td "[PERSON_NAME]" at bounding box center [262, 431] width 122 height 48
